Goal: Task Accomplishment & Management: Manage account settings

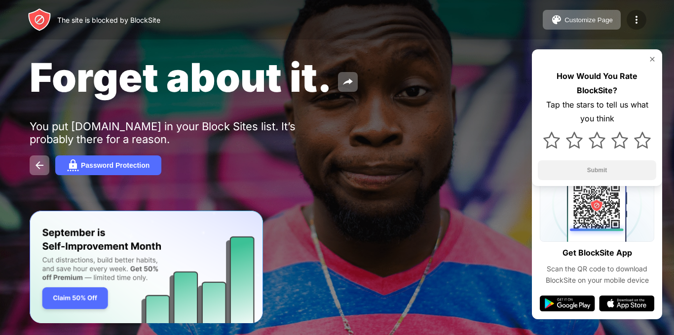
click at [637, 17] on img at bounding box center [636, 20] width 12 height 12
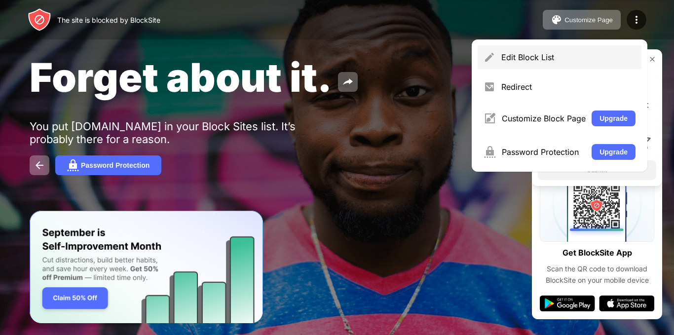
click at [559, 48] on div "Edit Block List" at bounding box center [559, 57] width 164 height 24
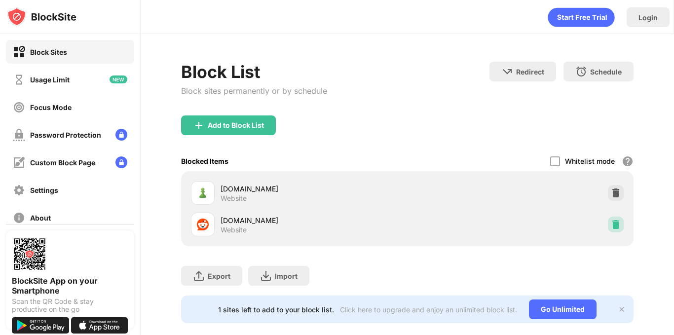
click at [611, 225] on img at bounding box center [616, 224] width 10 height 10
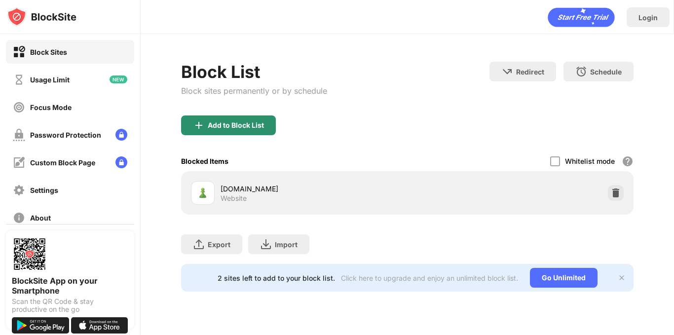
click at [248, 131] on div "Add to Block List" at bounding box center [228, 125] width 95 height 20
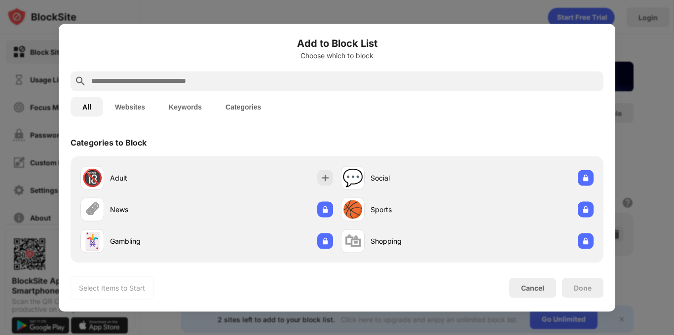
click at [114, 106] on button "Websites" at bounding box center [130, 107] width 54 height 20
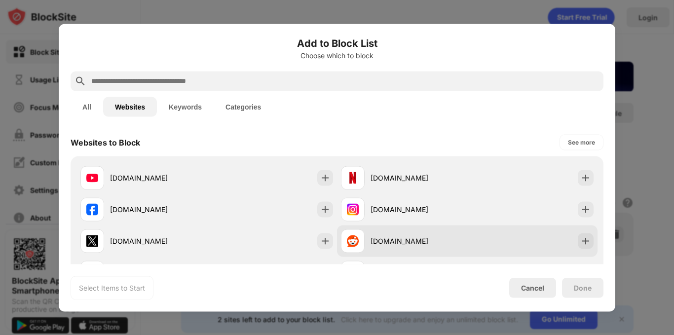
click at [400, 243] on div "[DOMAIN_NAME]" at bounding box center [418, 241] width 97 height 10
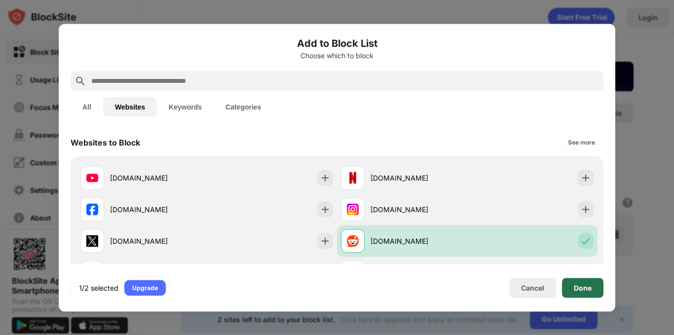
click at [579, 288] on div "Done" at bounding box center [583, 288] width 18 height 8
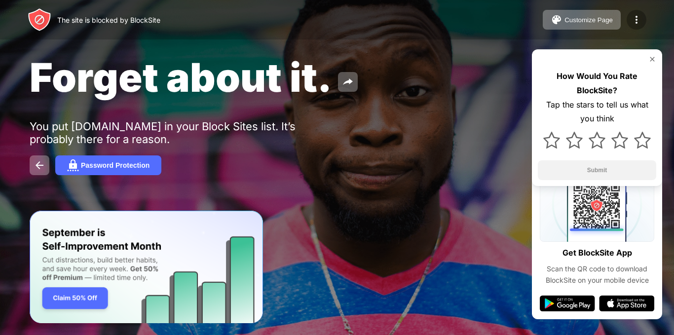
click at [631, 21] on img at bounding box center [636, 20] width 12 height 12
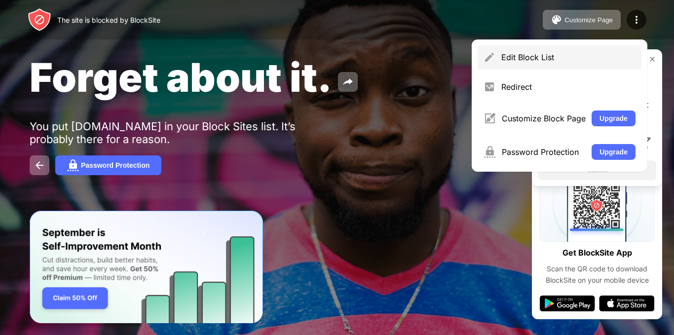
click at [595, 59] on div "Edit Block List" at bounding box center [568, 57] width 134 height 10
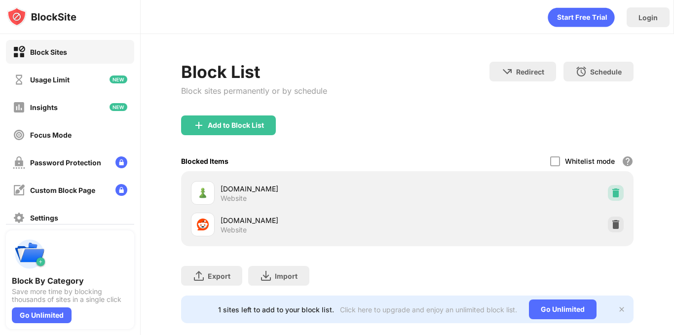
click at [611, 196] on img at bounding box center [616, 193] width 10 height 10
